Goal: Task Accomplishment & Management: Manage account settings

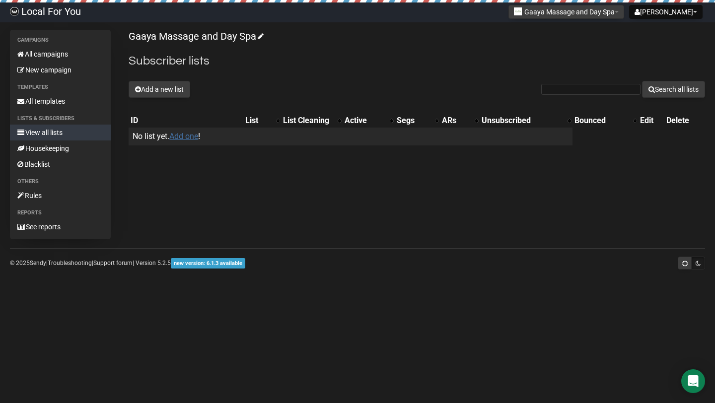
click at [192, 135] on link "Add one" at bounding box center [183, 136] width 29 height 9
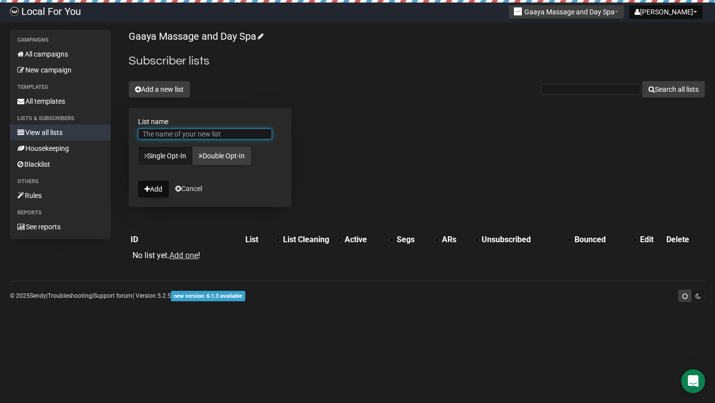
click at [164, 136] on input "List name" at bounding box center [205, 134] width 134 height 11
type input "Gaata Massage and Day Spa"
click at [160, 189] on button "Add" at bounding box center [153, 189] width 31 height 17
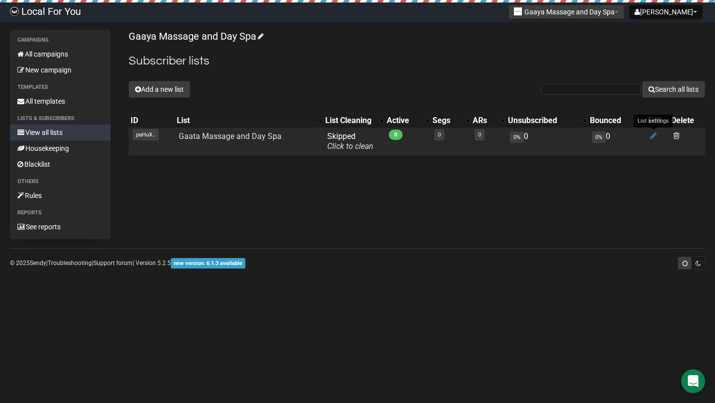
click at [654, 137] on icon at bounding box center [653, 136] width 7 height 8
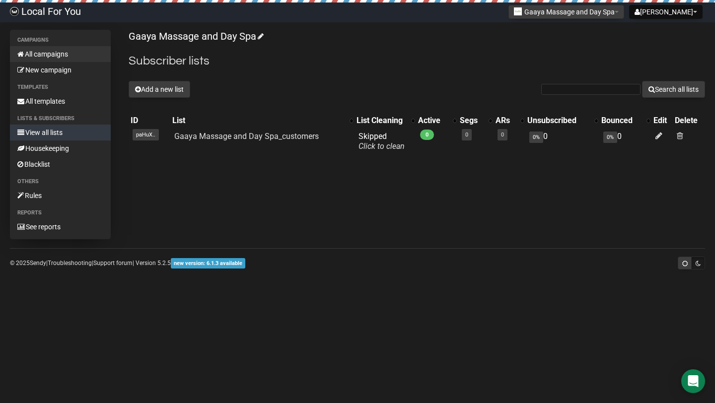
click at [34, 51] on link "All campaigns" at bounding box center [60, 54] width 101 height 16
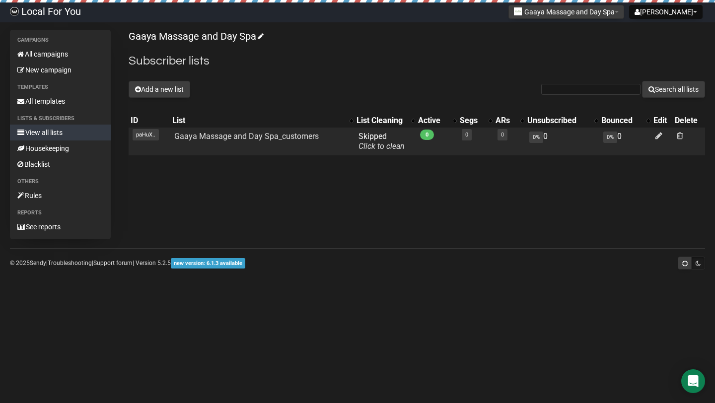
click at [655, 137] on td at bounding box center [662, 142] width 21 height 28
click at [658, 137] on icon at bounding box center [659, 136] width 7 height 8
click at [657, 136] on icon at bounding box center [659, 136] width 7 height 8
click at [679, 137] on span at bounding box center [680, 136] width 6 height 8
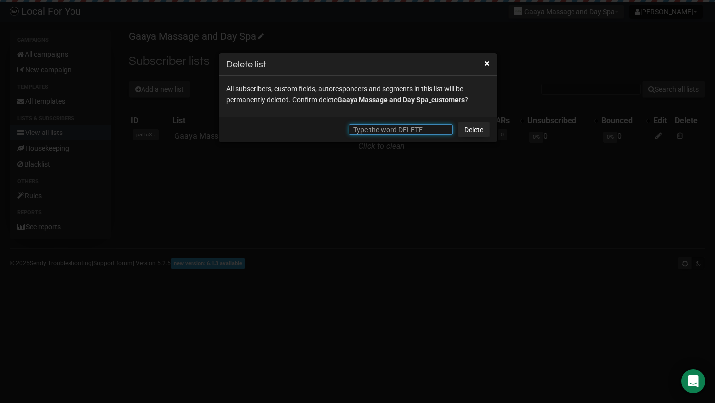
click at [418, 124] on input "text" at bounding box center [401, 129] width 104 height 11
type input "DELETE"
click at [485, 131] on link "Delete" at bounding box center [474, 130] width 32 height 16
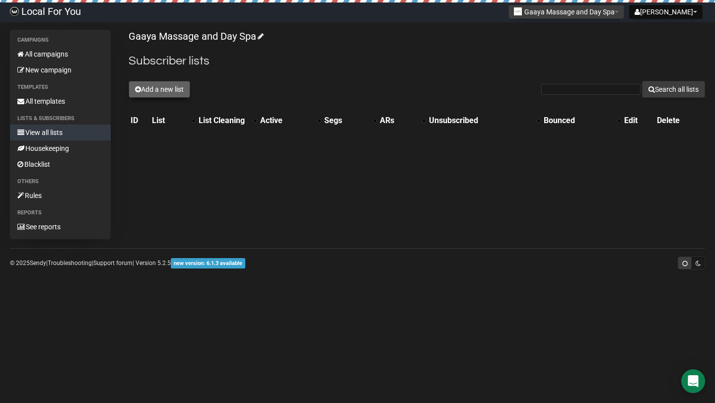
click at [129, 88] on button "Add a new list" at bounding box center [160, 89] width 62 height 17
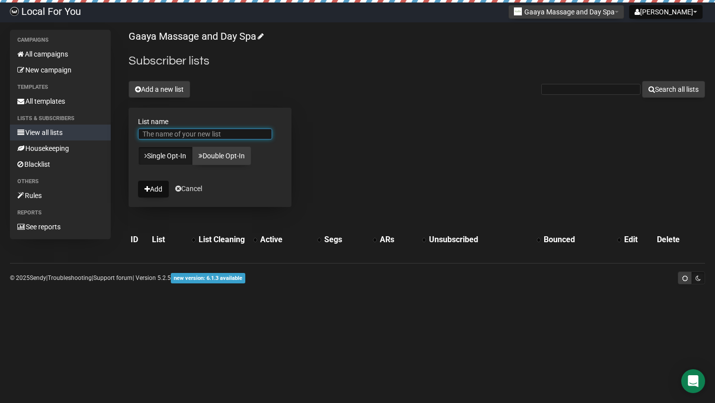
click at [167, 131] on input "List name" at bounding box center [205, 134] width 134 height 11
type input "Gaaya Massage and Day Spa_customers"
click at [160, 190] on button "Add" at bounding box center [153, 189] width 31 height 17
